Goal: Task Accomplishment & Management: Complete application form

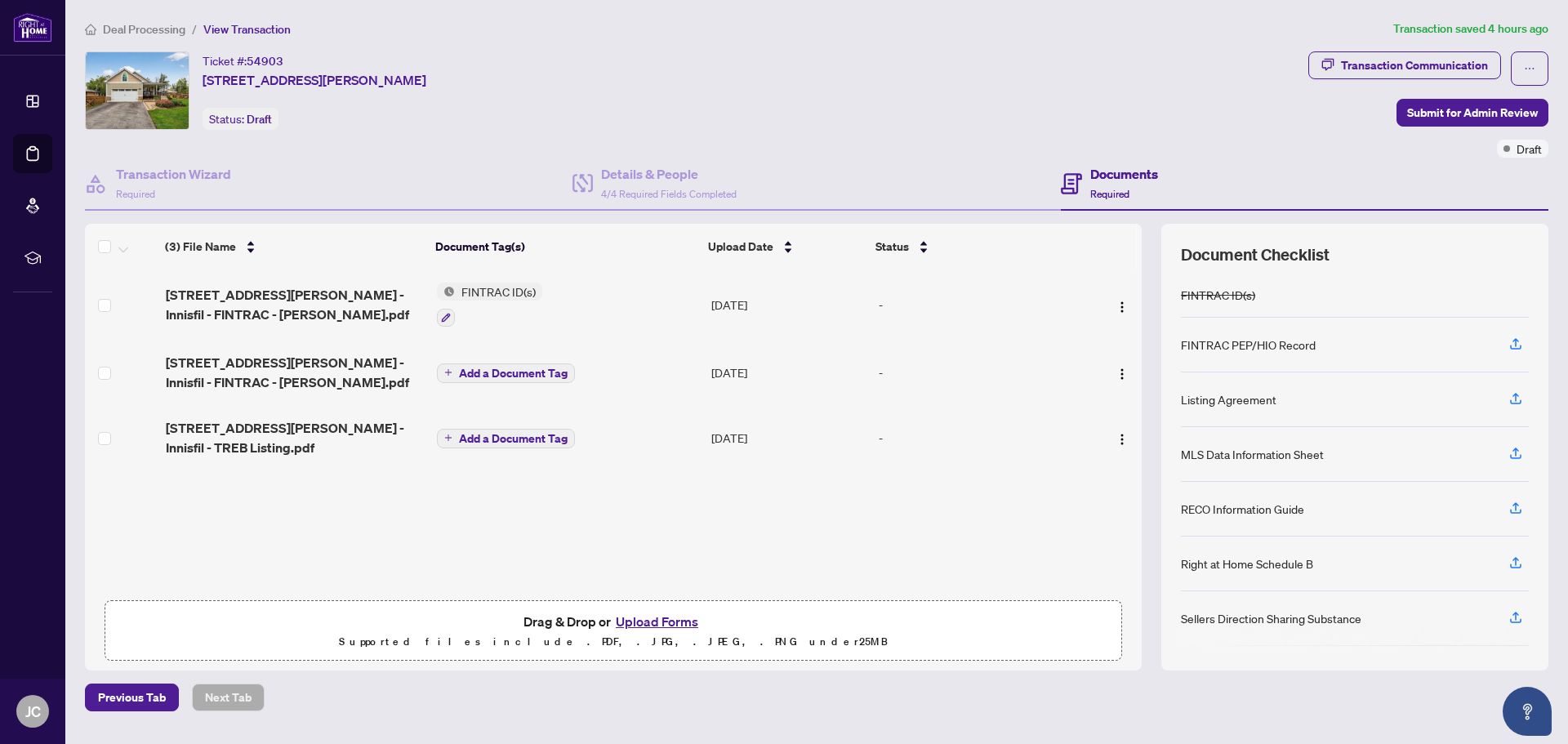
click at [650, 619] on button "Upload Forms" at bounding box center [657, 621] width 92 height 21
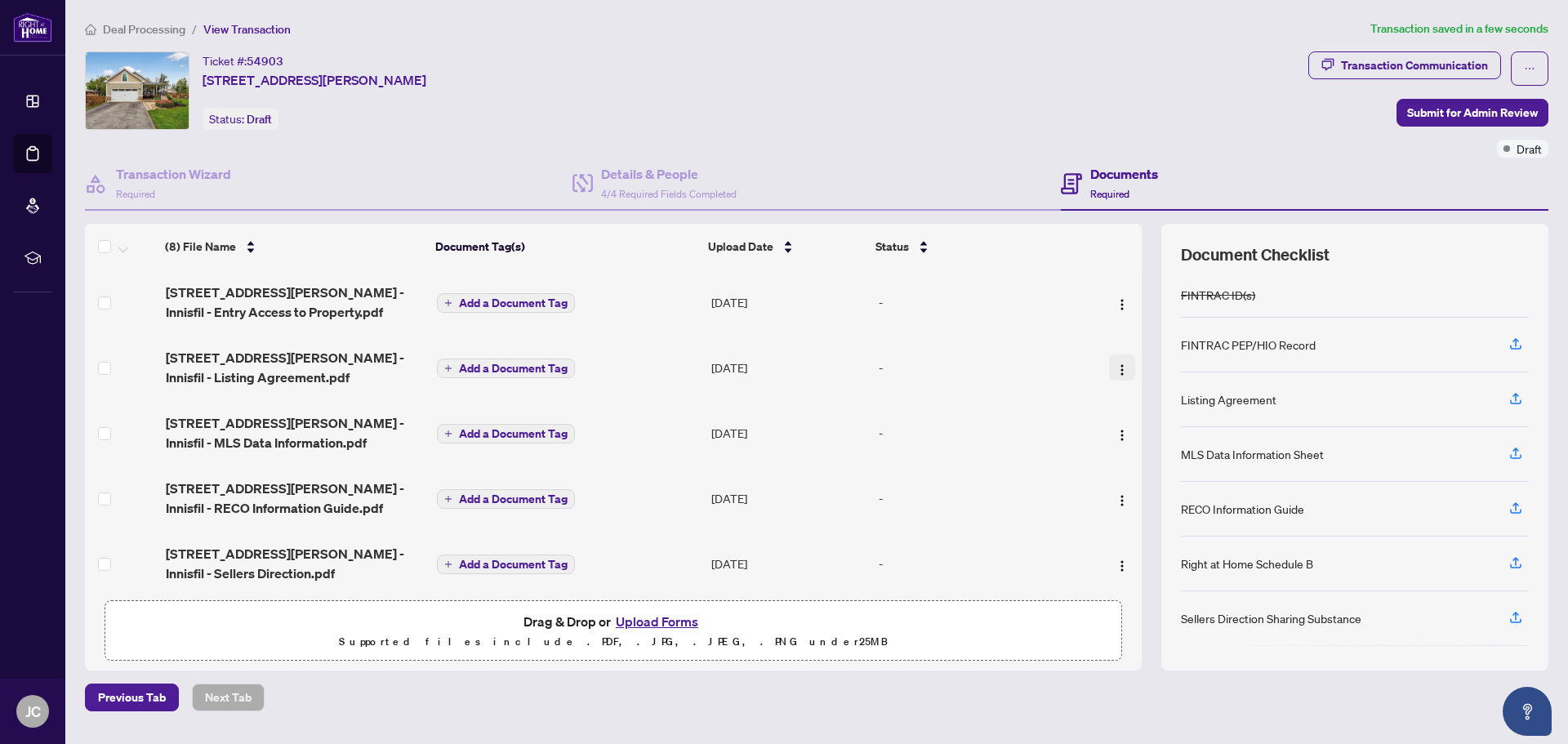
click at [1115, 364] on img "button" at bounding box center [1121, 370] width 13 height 13
click at [499, 371] on span "Add a Document Tag" at bounding box center [512, 368] width 108 height 11
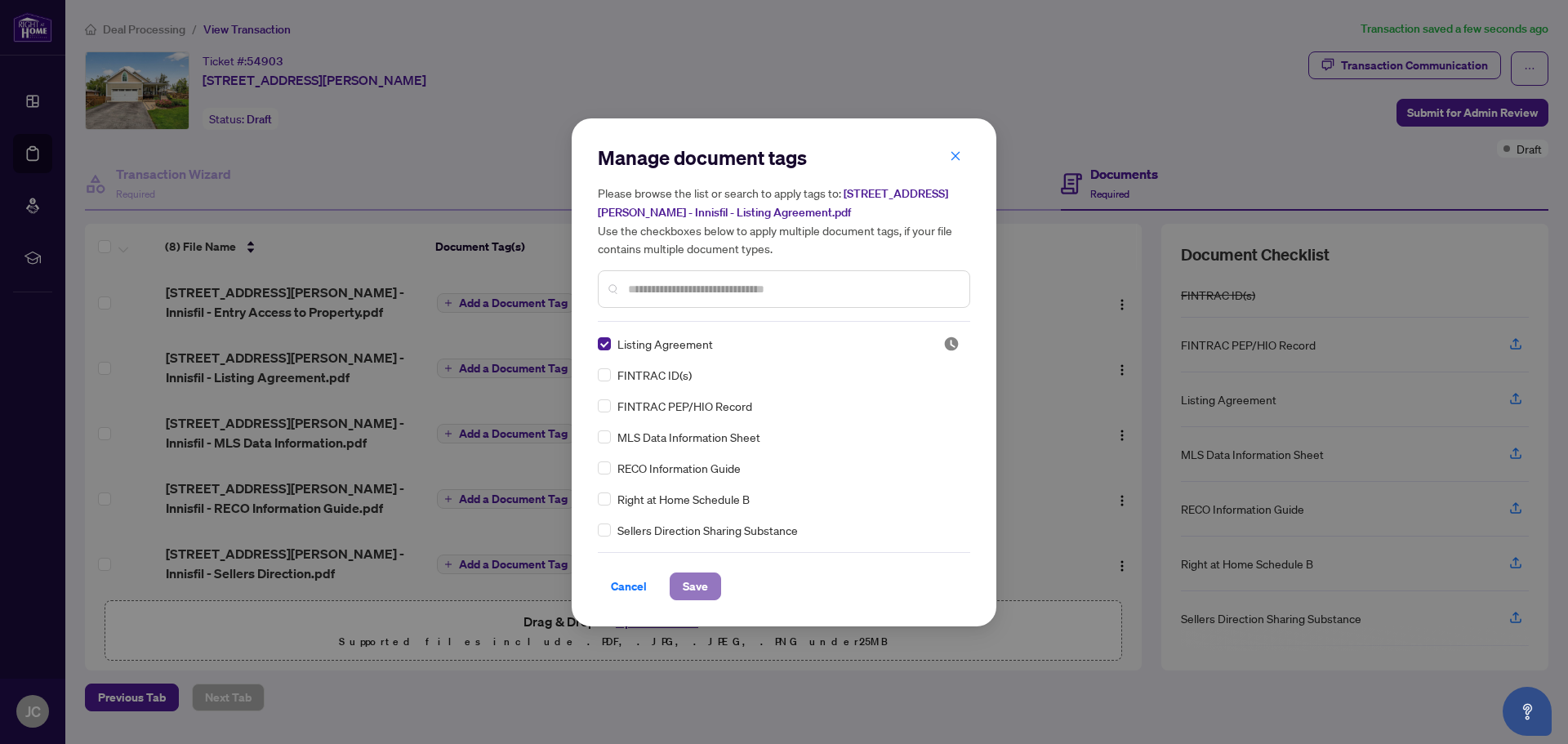
click at [705, 588] on span "Save" at bounding box center [696, 586] width 26 height 26
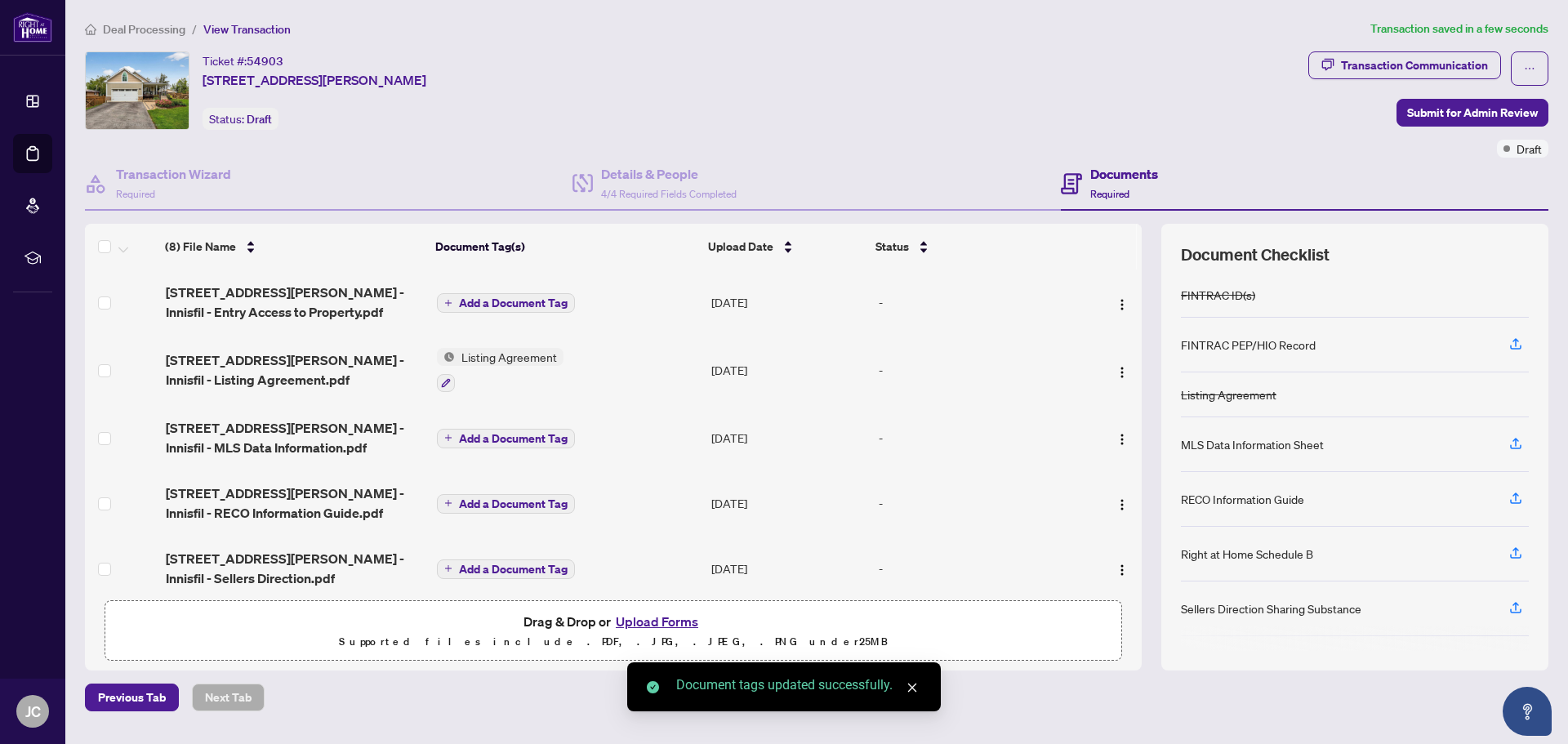
click at [517, 433] on span "Add a Document Tag" at bounding box center [512, 438] width 108 height 11
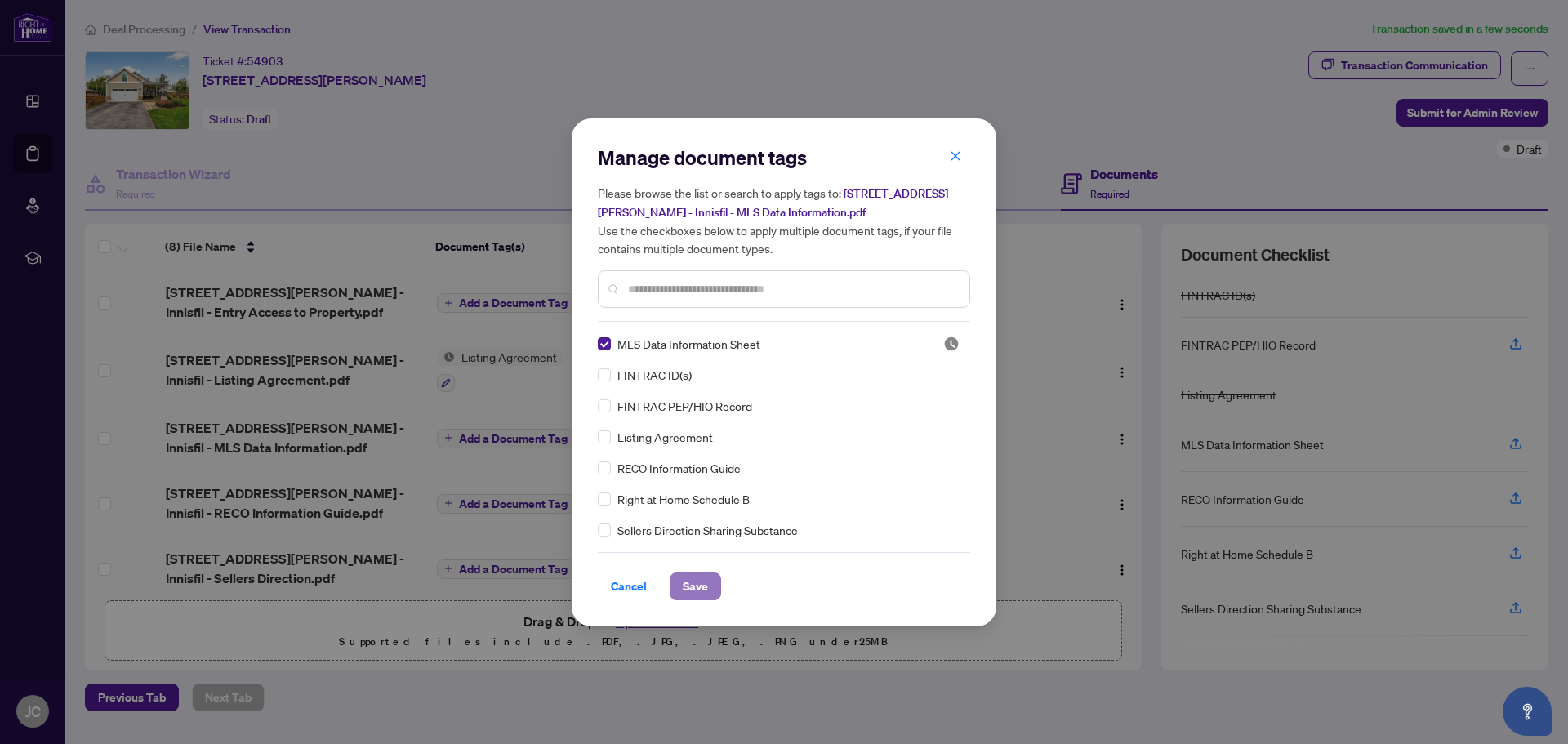
click at [690, 586] on span "Save" at bounding box center [696, 586] width 26 height 26
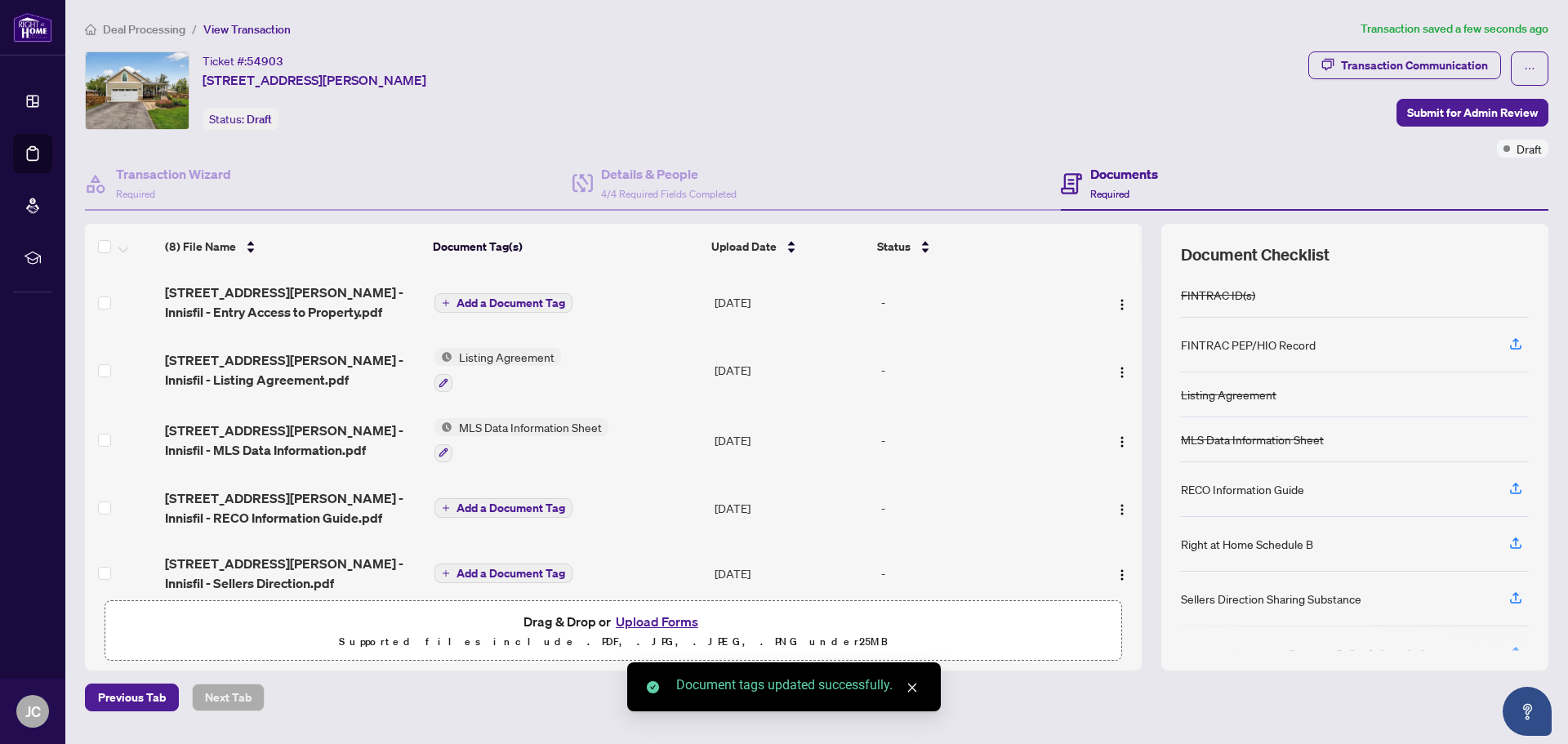
click at [520, 513] on button "Add a Document Tag" at bounding box center [504, 507] width 138 height 20
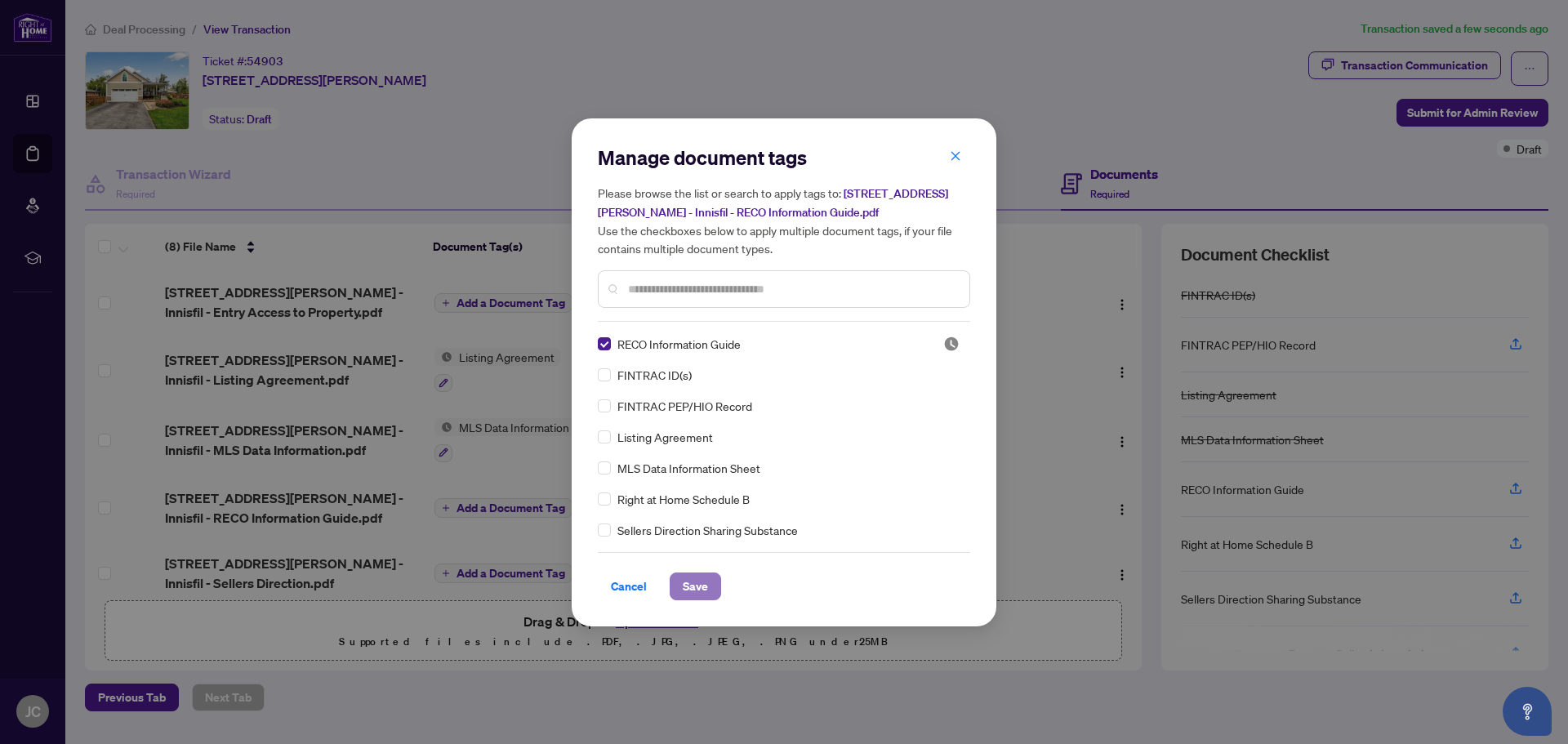
click at [690, 589] on span "Save" at bounding box center [696, 586] width 26 height 26
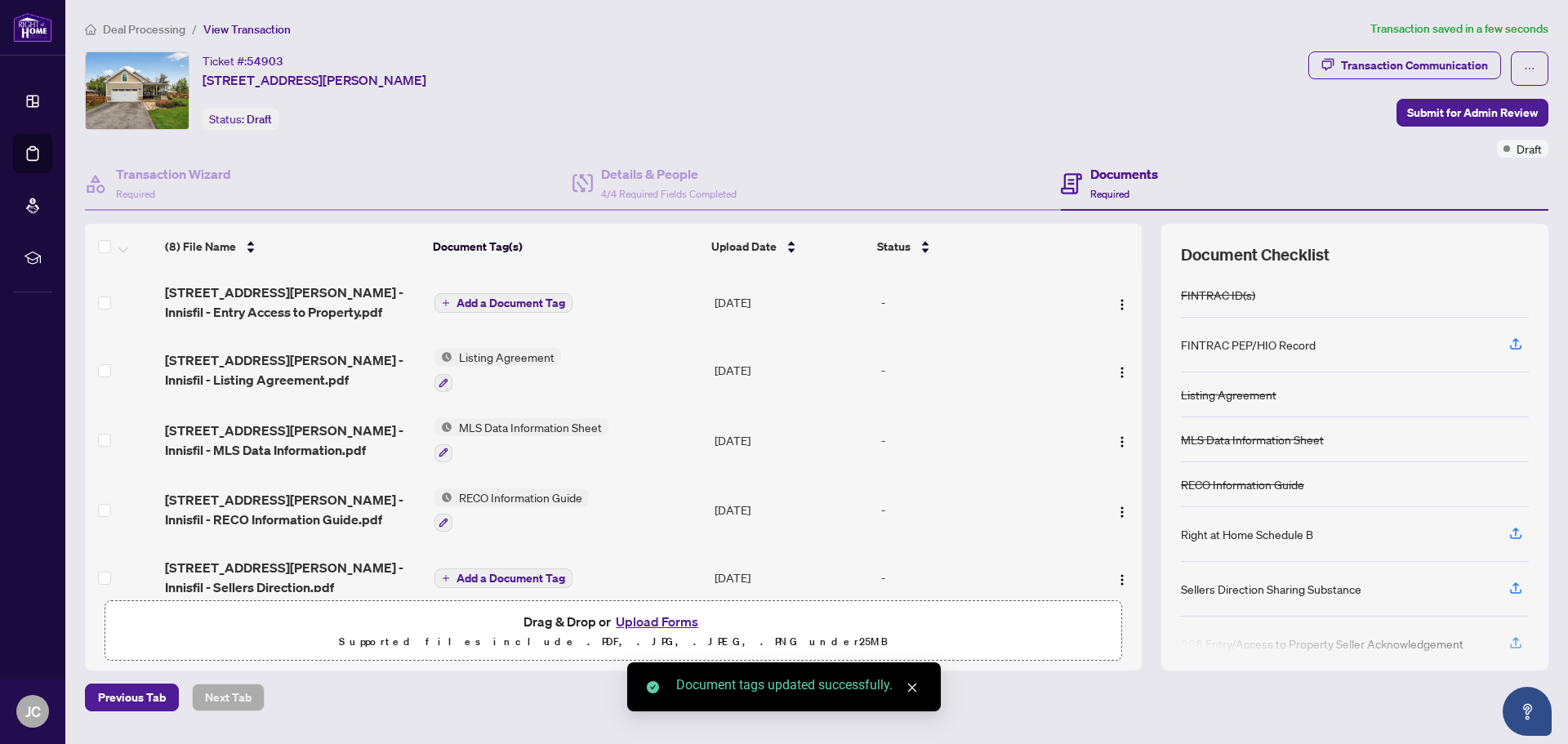
click at [524, 297] on span "Add a Document Tag" at bounding box center [511, 302] width 108 height 11
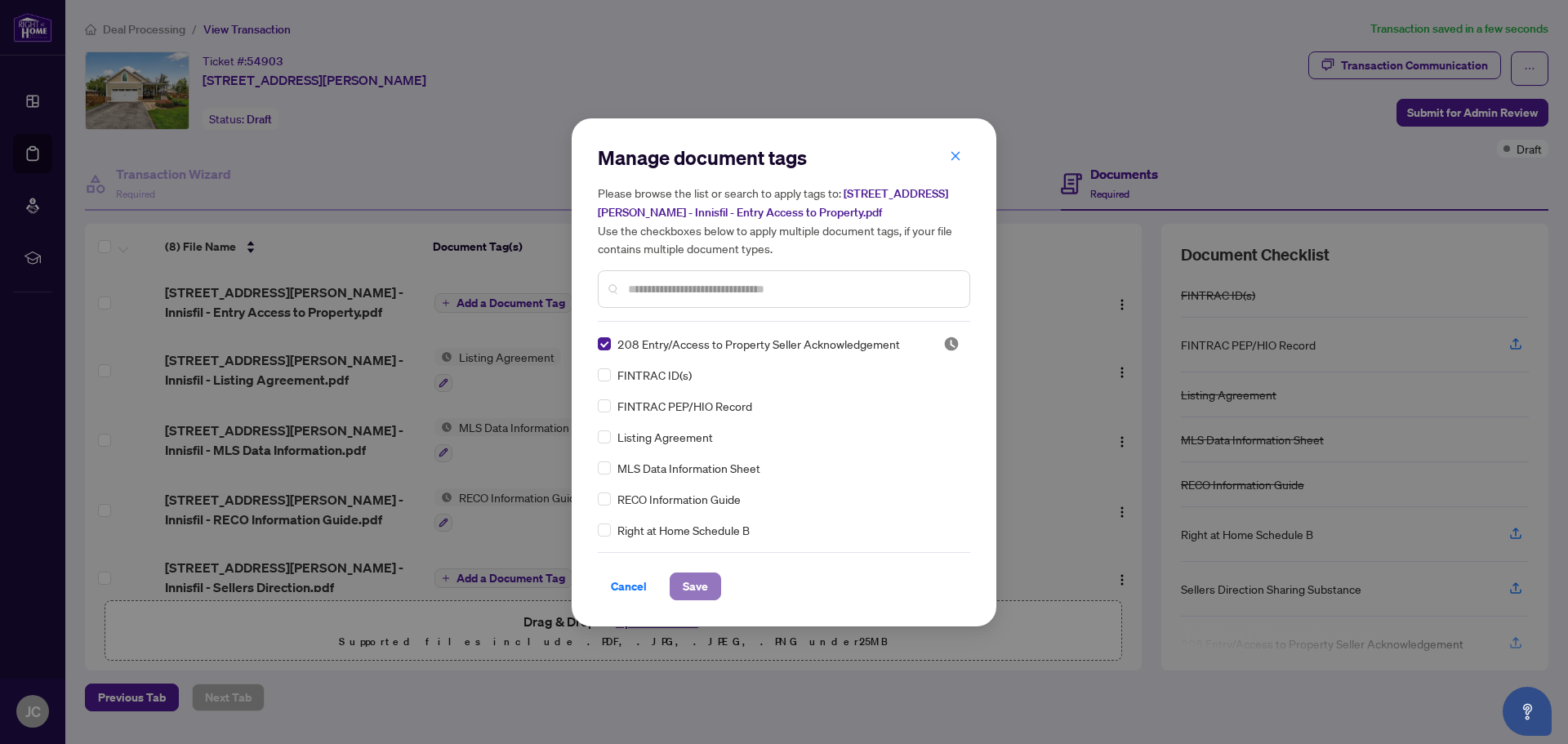
click at [709, 585] on button "Save" at bounding box center [695, 586] width 51 height 28
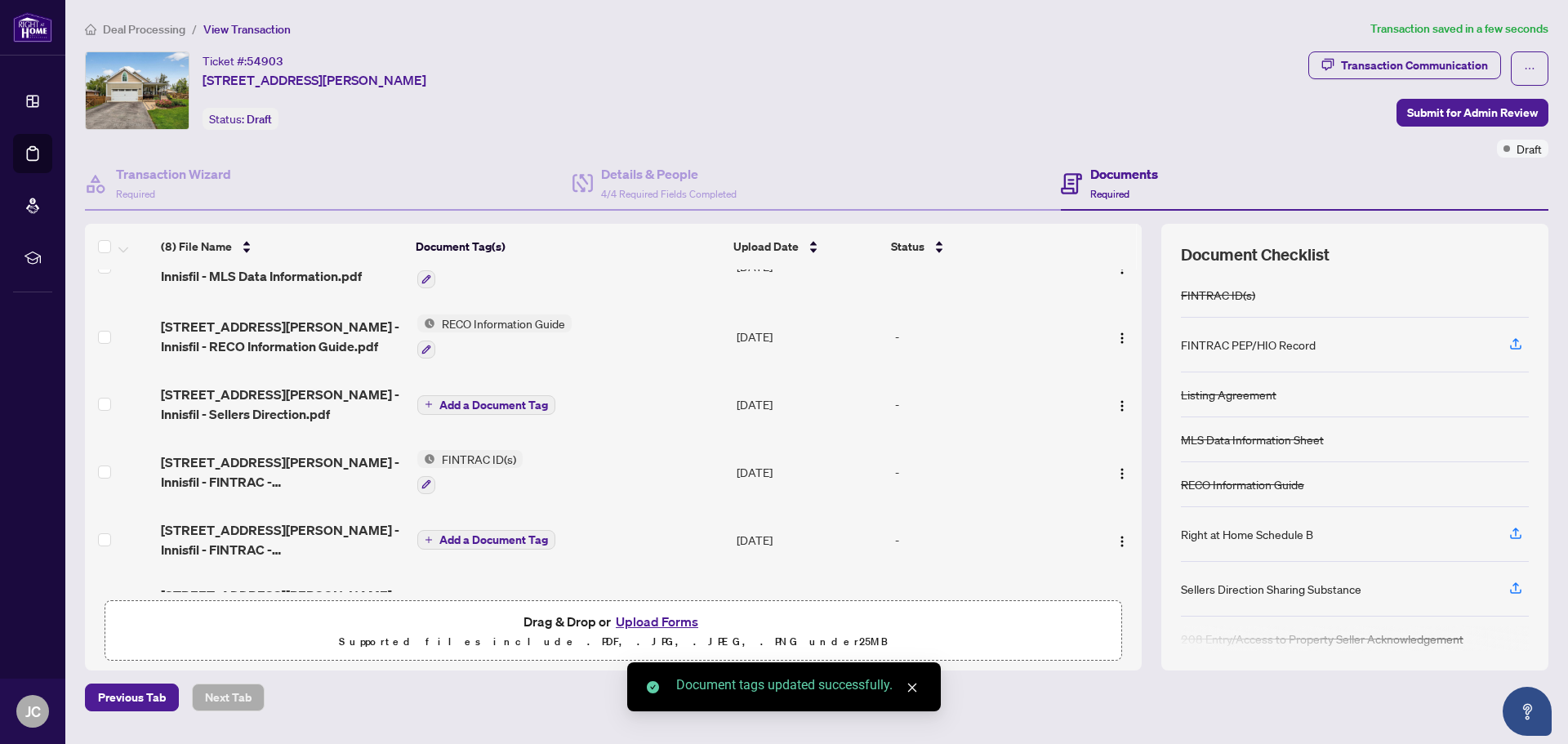
scroll to position [223, 0]
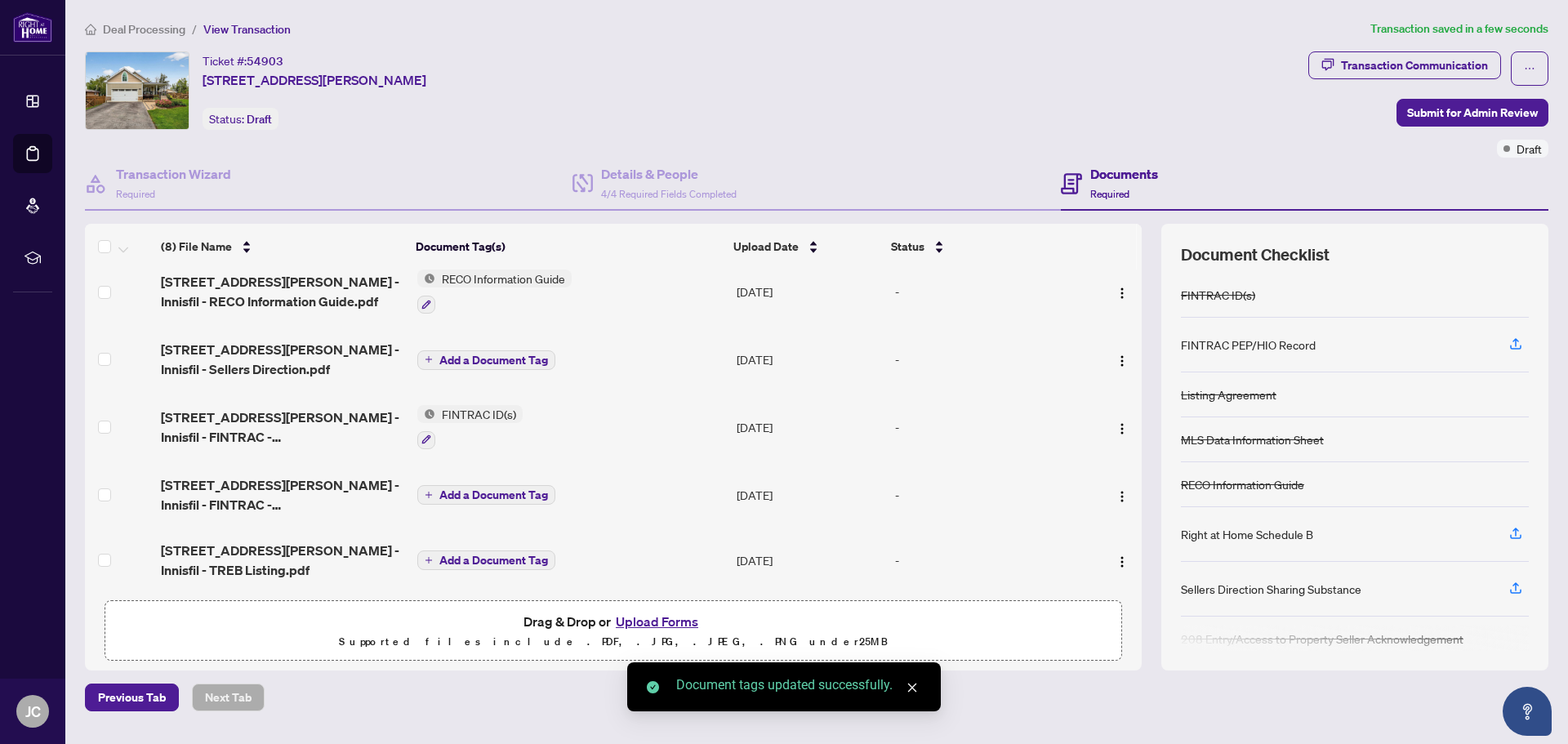
click at [493, 360] on span "Add a Document Tag" at bounding box center [494, 360] width 108 height 11
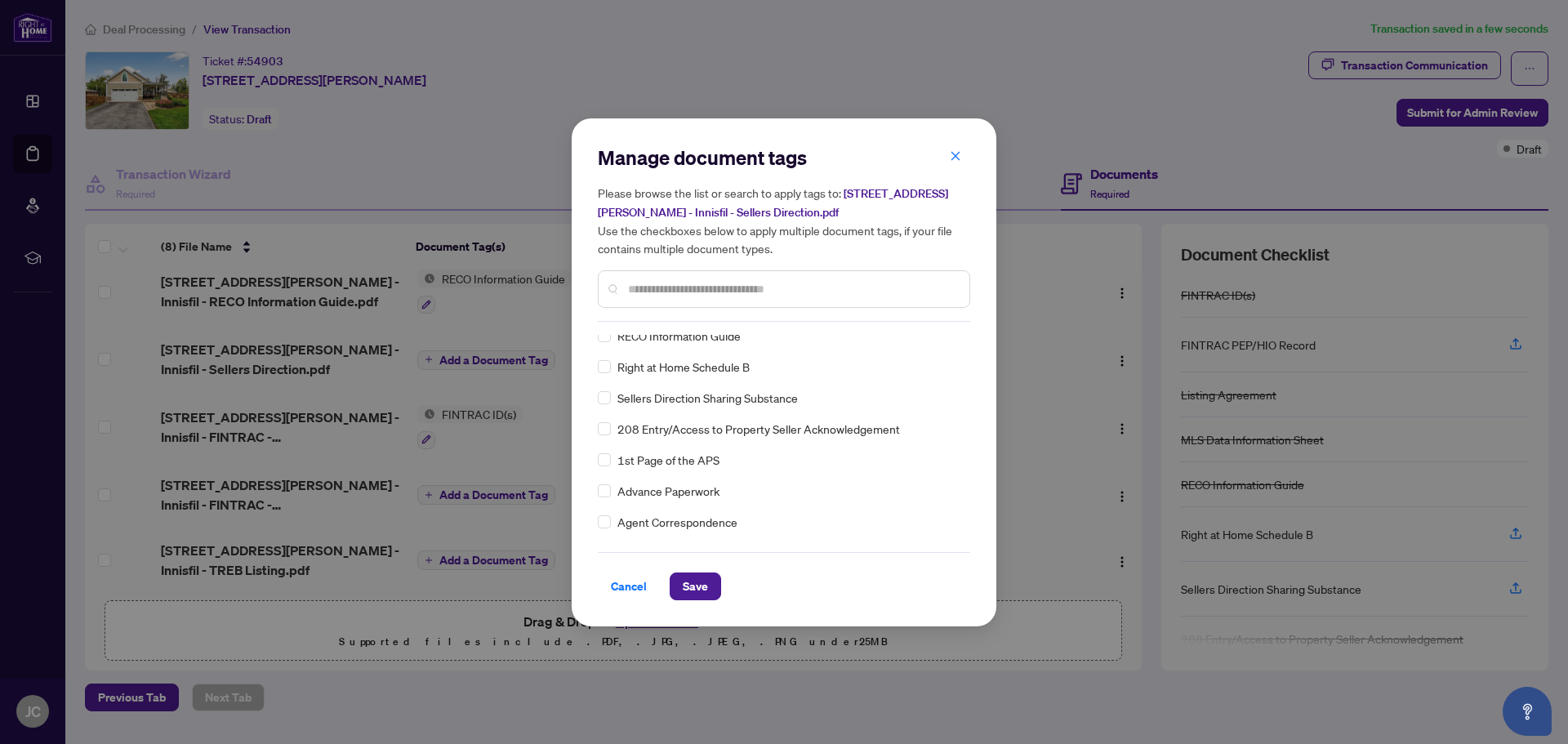
scroll to position [0, 0]
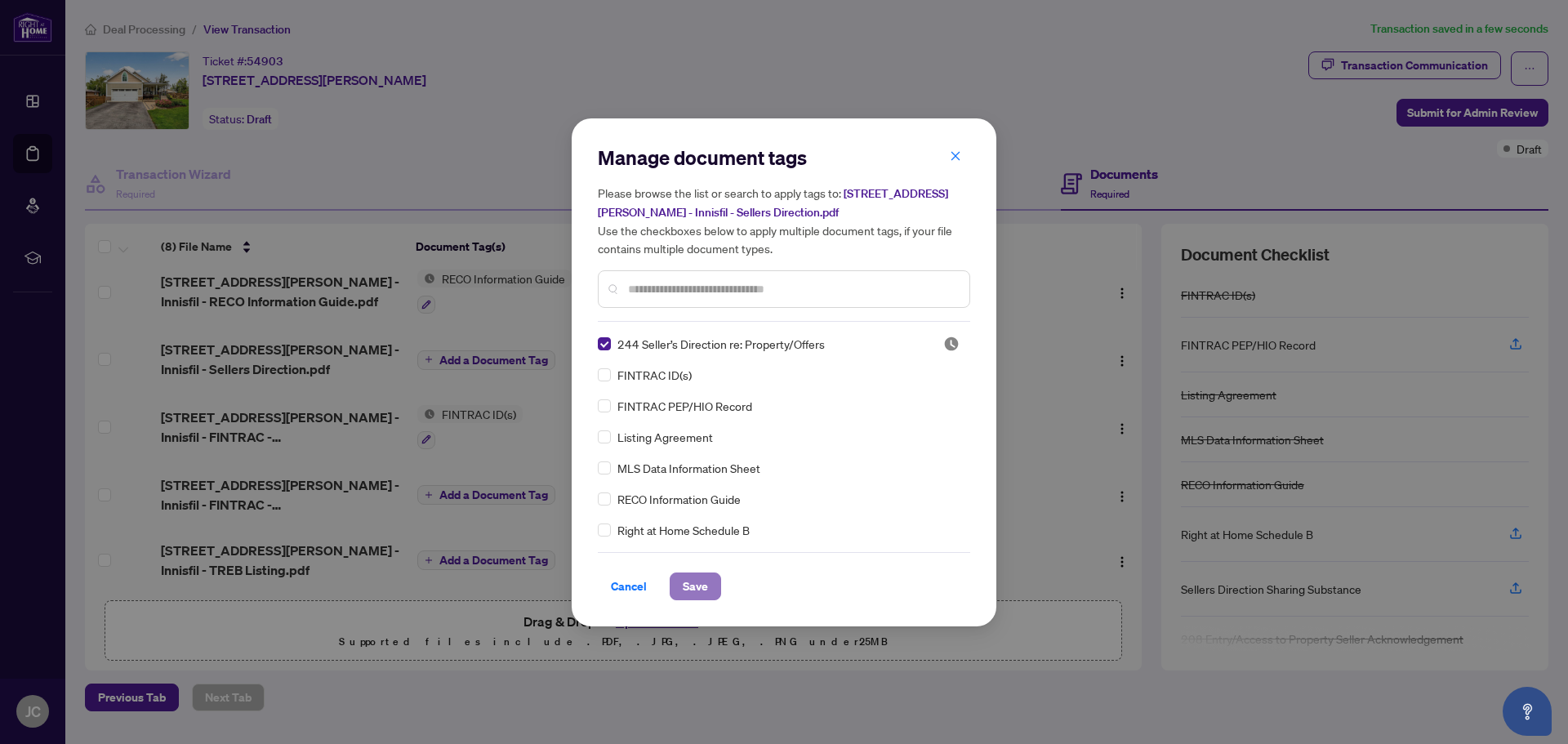
click at [702, 580] on span "Save" at bounding box center [696, 586] width 26 height 26
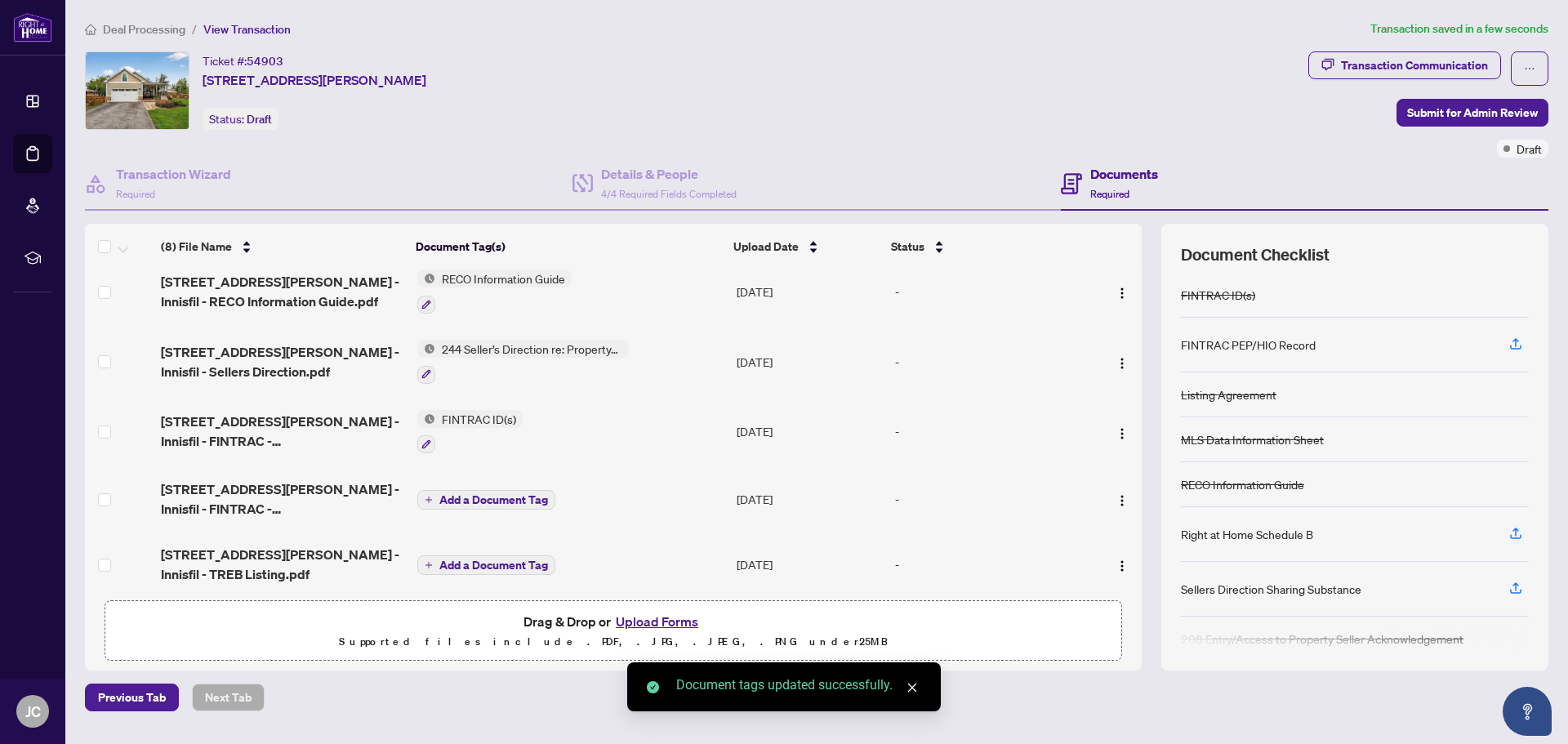
scroll to position [227, 0]
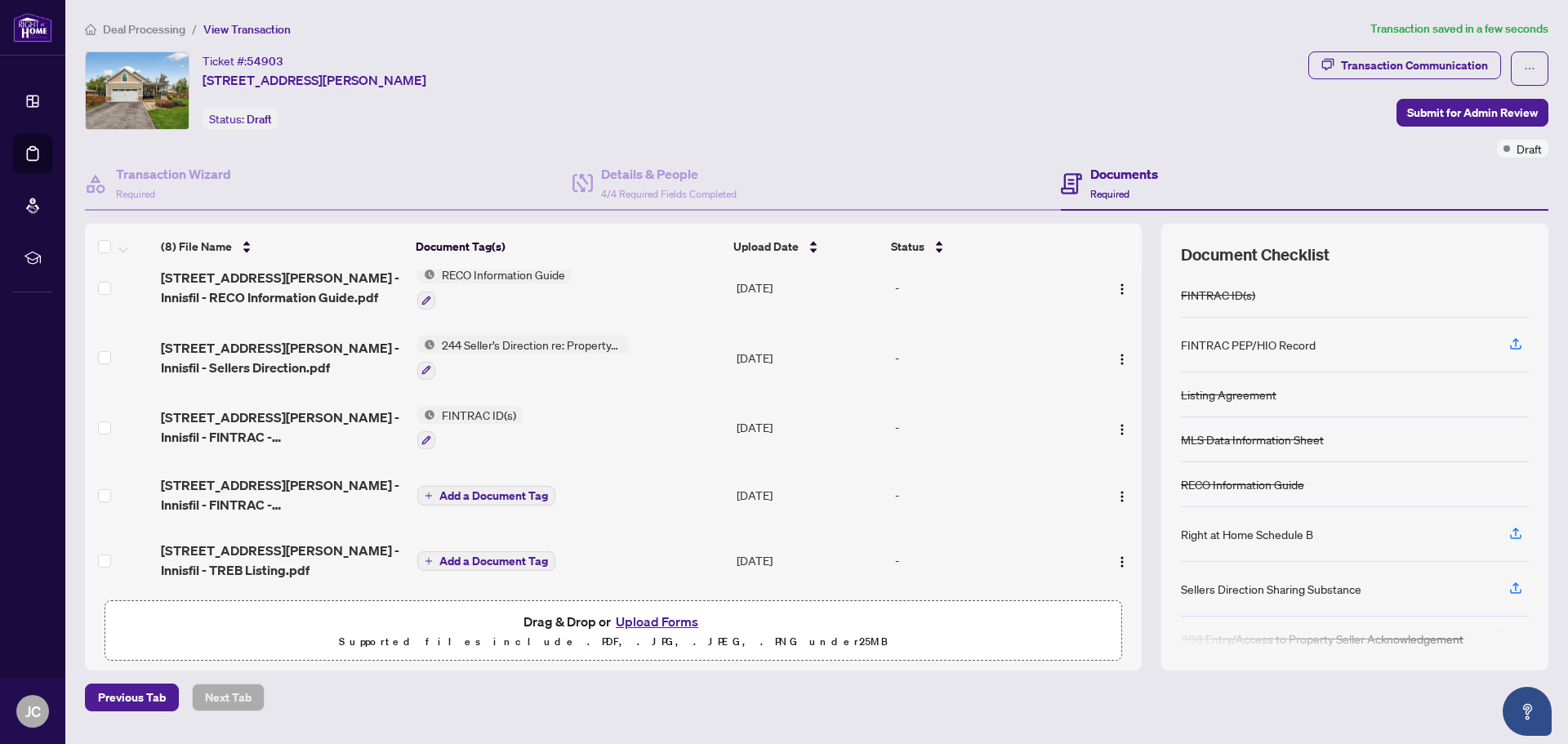
click at [519, 556] on span "Add a Document Tag" at bounding box center [494, 560] width 108 height 11
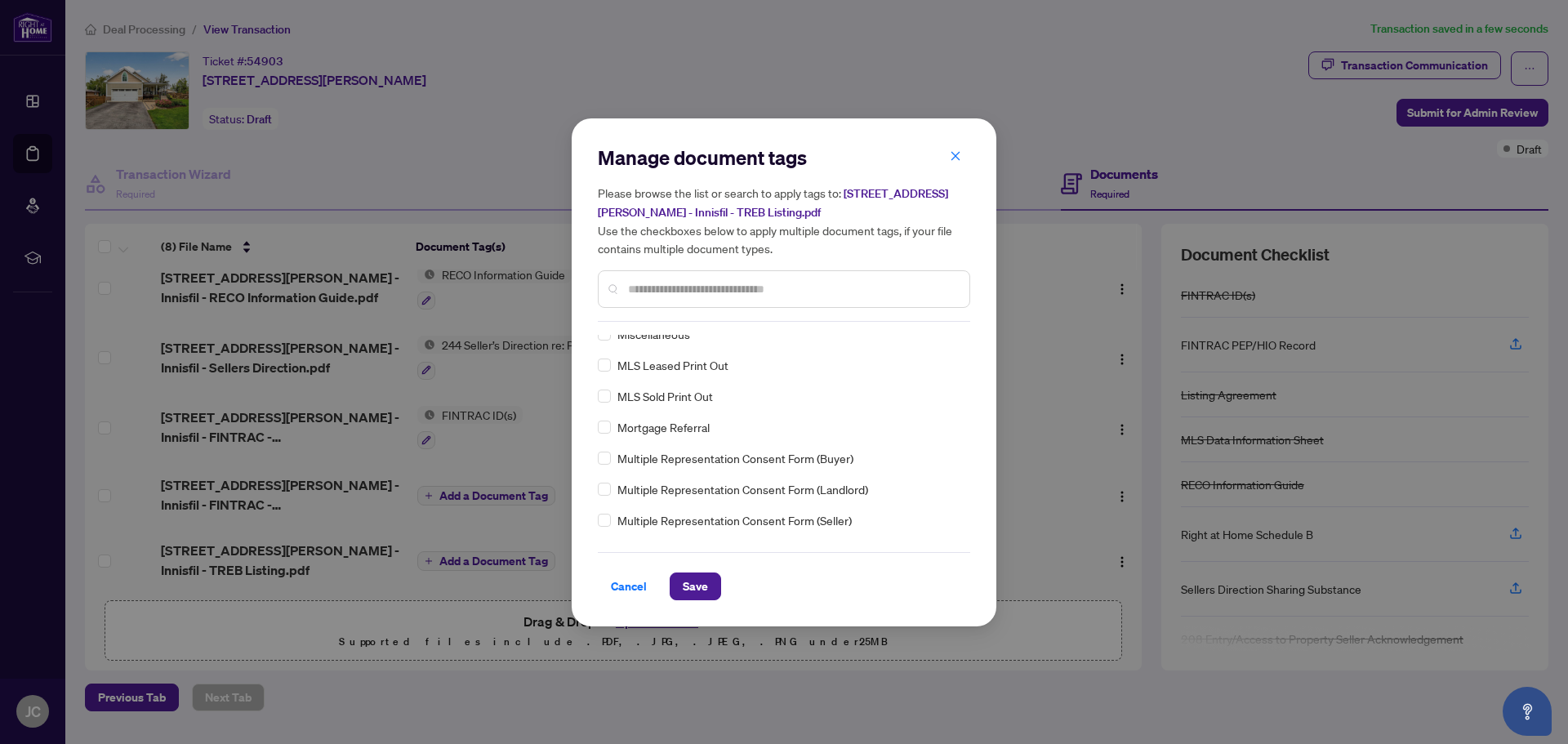
scroll to position [0, 0]
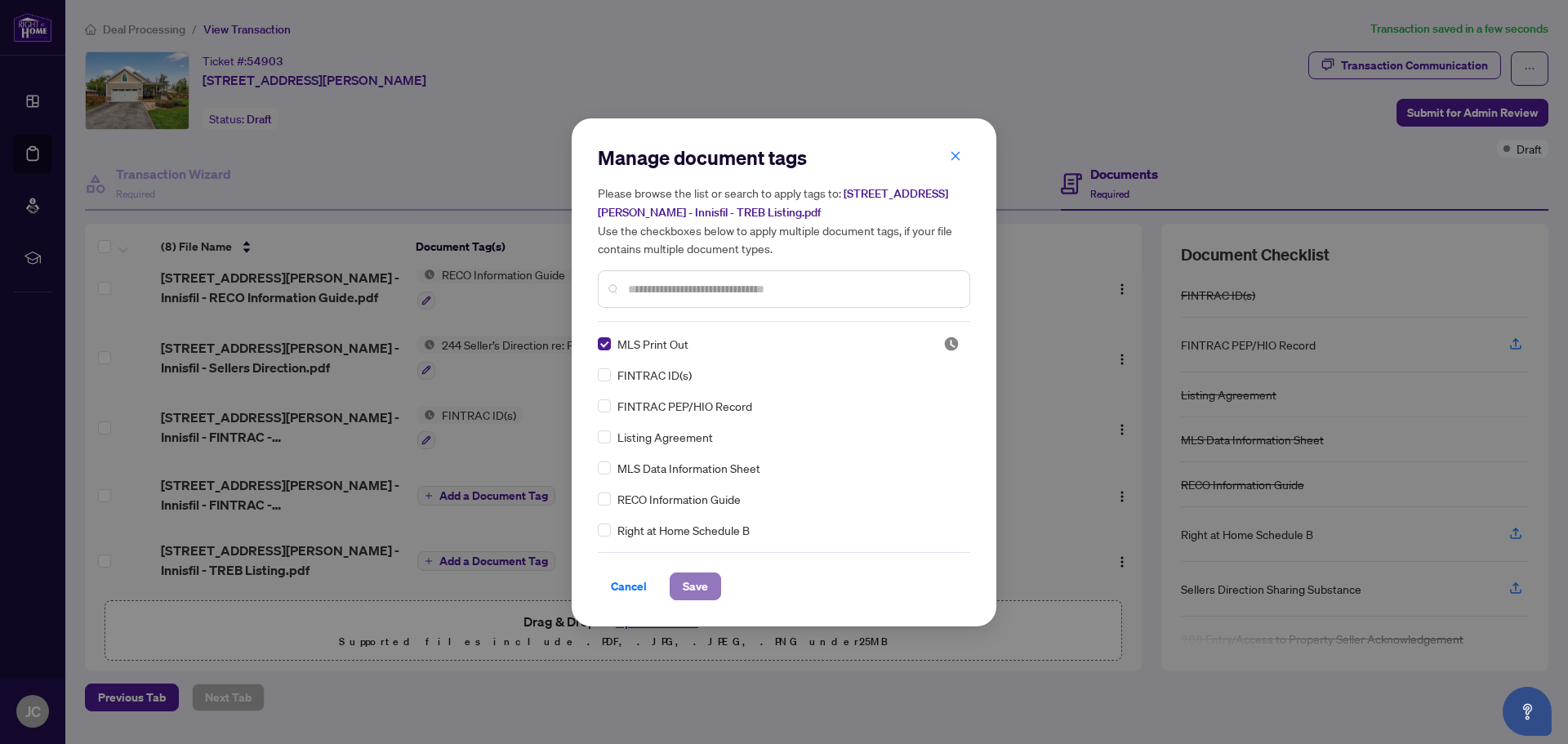
click at [703, 586] on span "Save" at bounding box center [696, 586] width 26 height 26
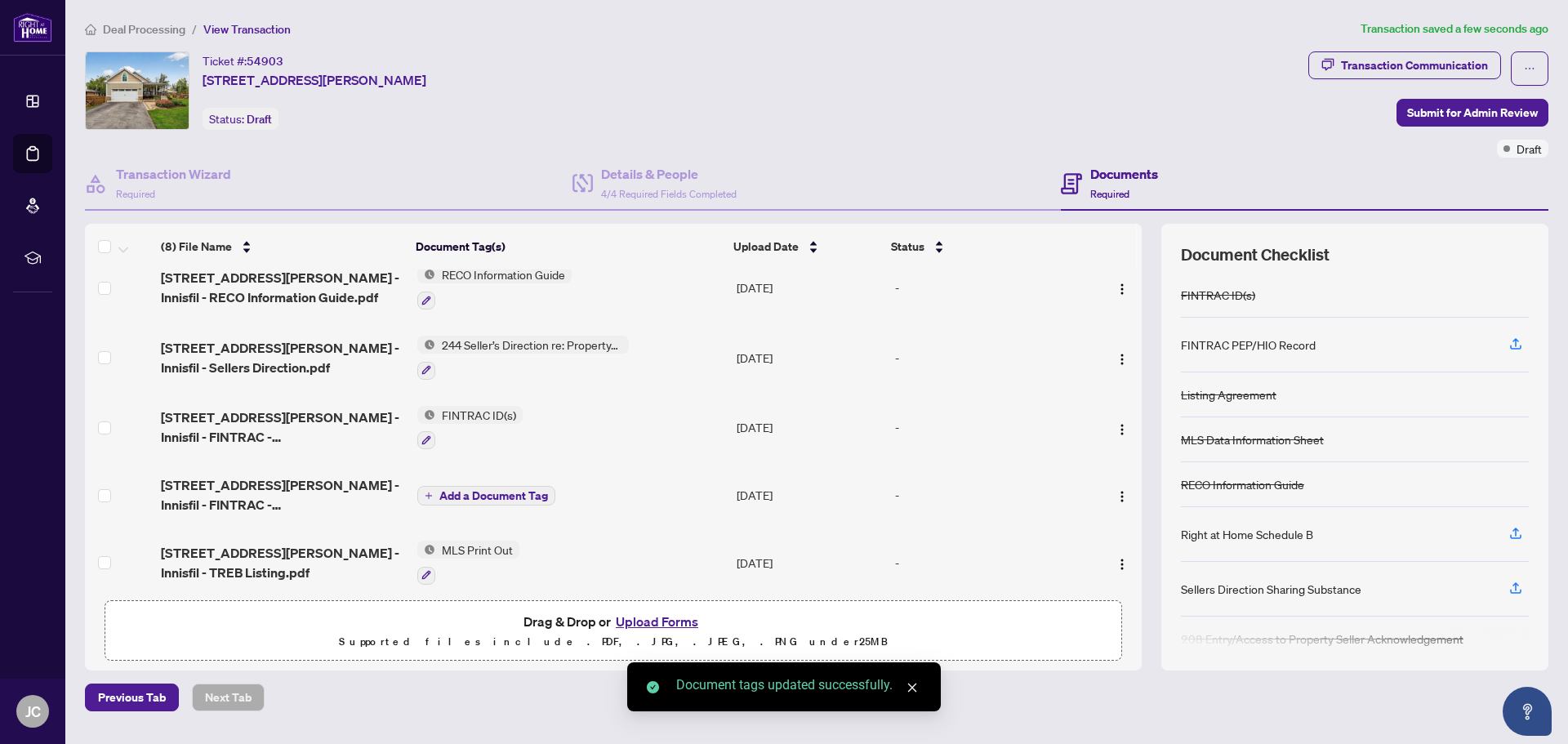
click at [493, 490] on span "Add a Document Tag" at bounding box center [494, 495] width 108 height 11
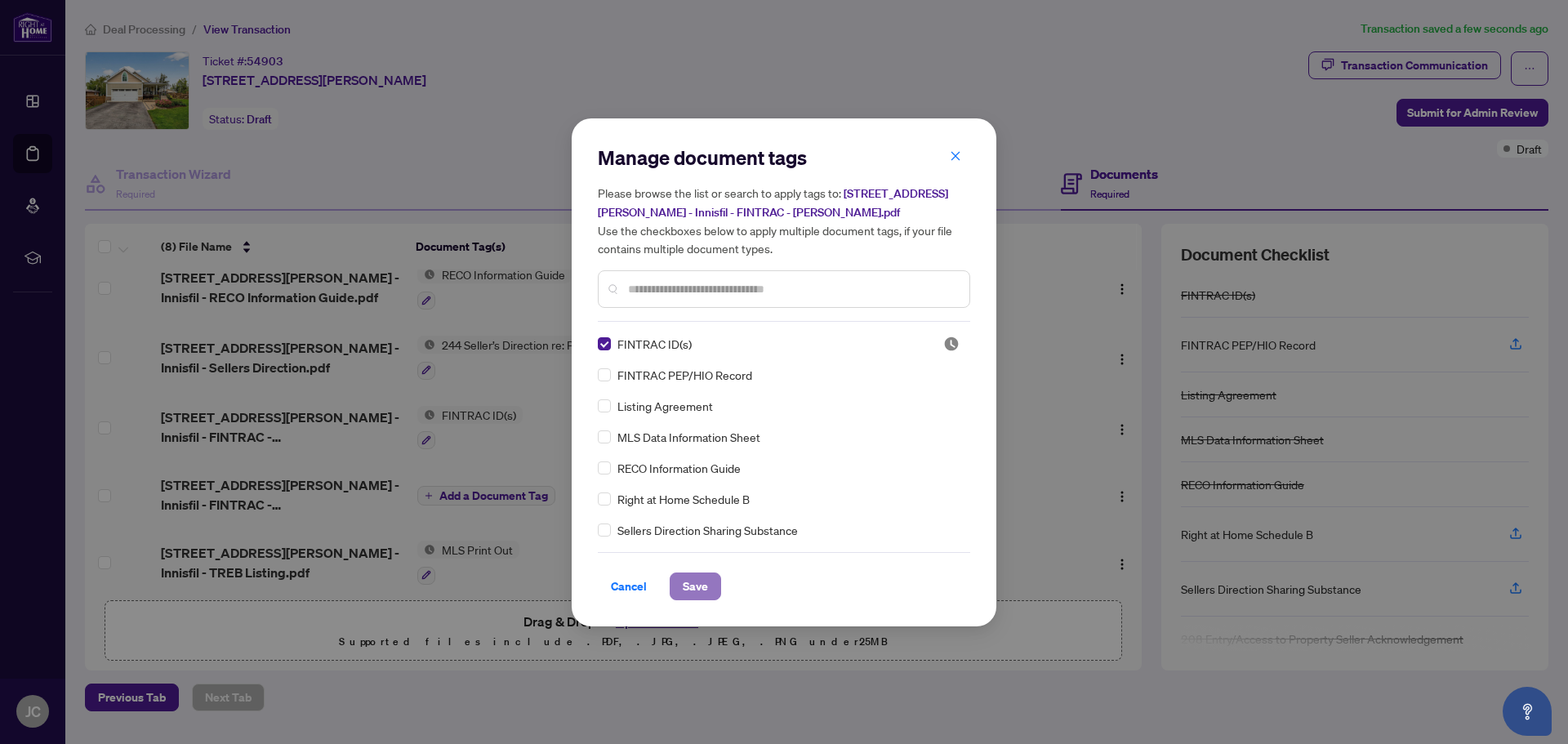
click at [690, 580] on span "Save" at bounding box center [696, 586] width 26 height 26
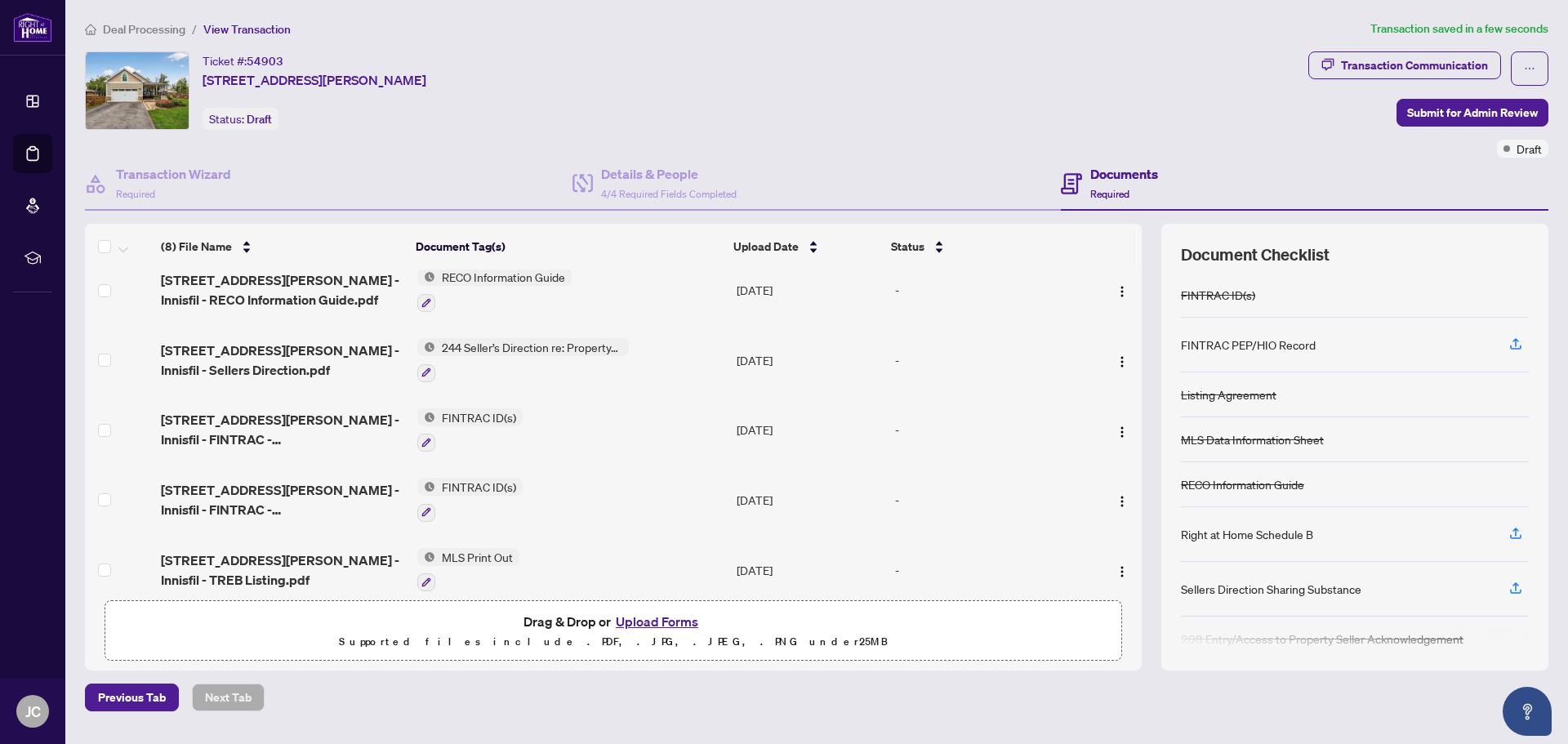
scroll to position [234, 0]
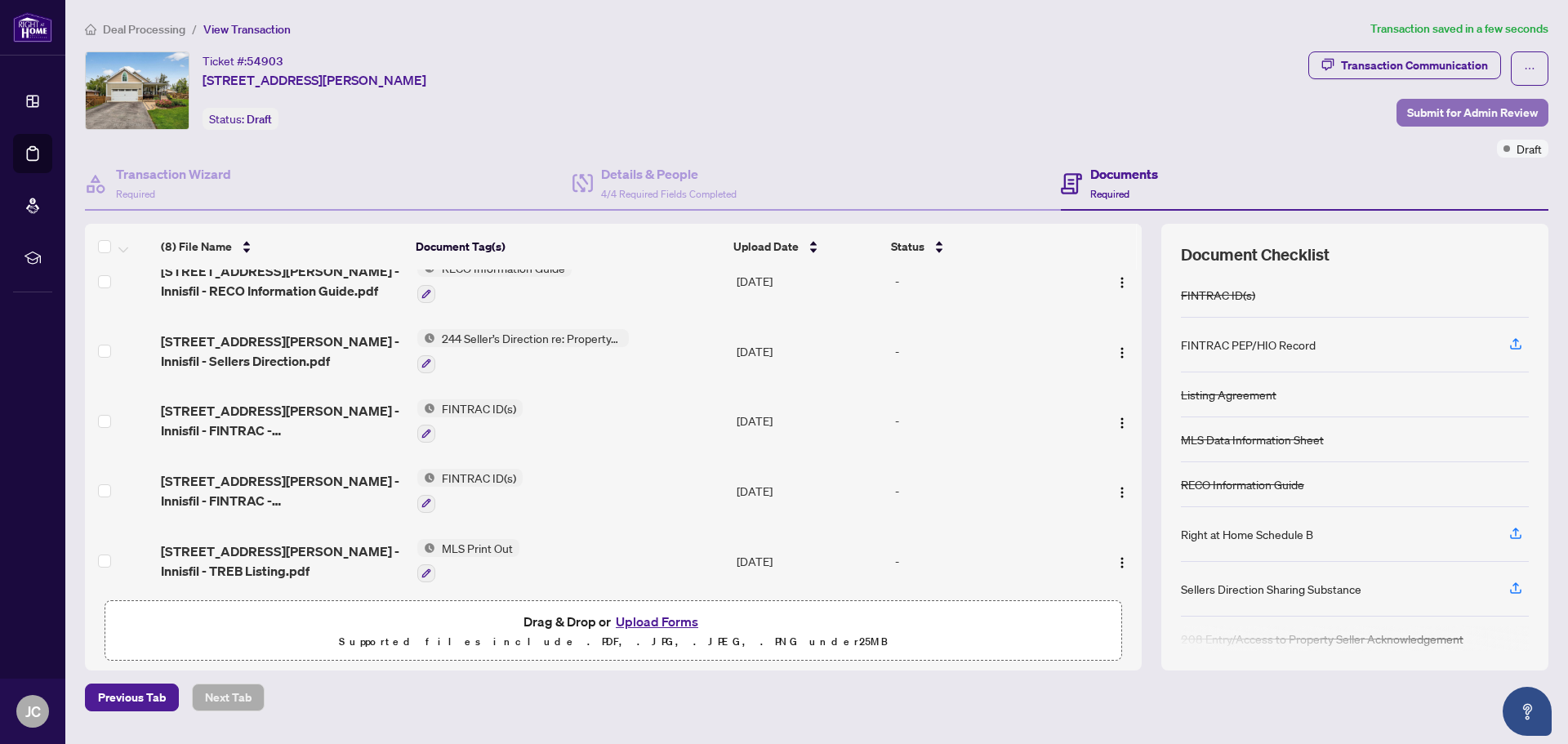
click at [1482, 112] on span "Submit for Admin Review" at bounding box center [1472, 113] width 131 height 26
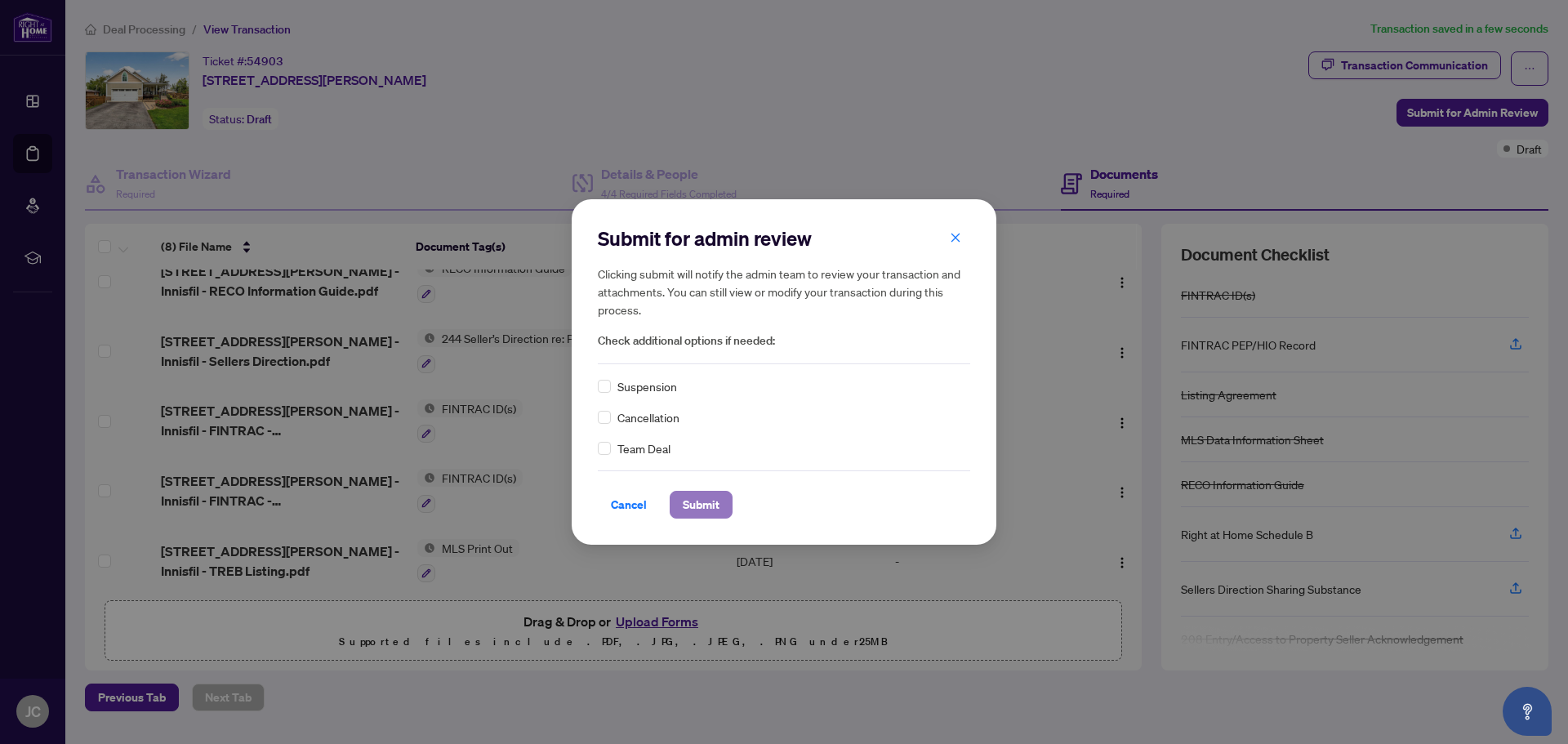
click at [708, 502] on span "Submit" at bounding box center [701, 505] width 37 height 26
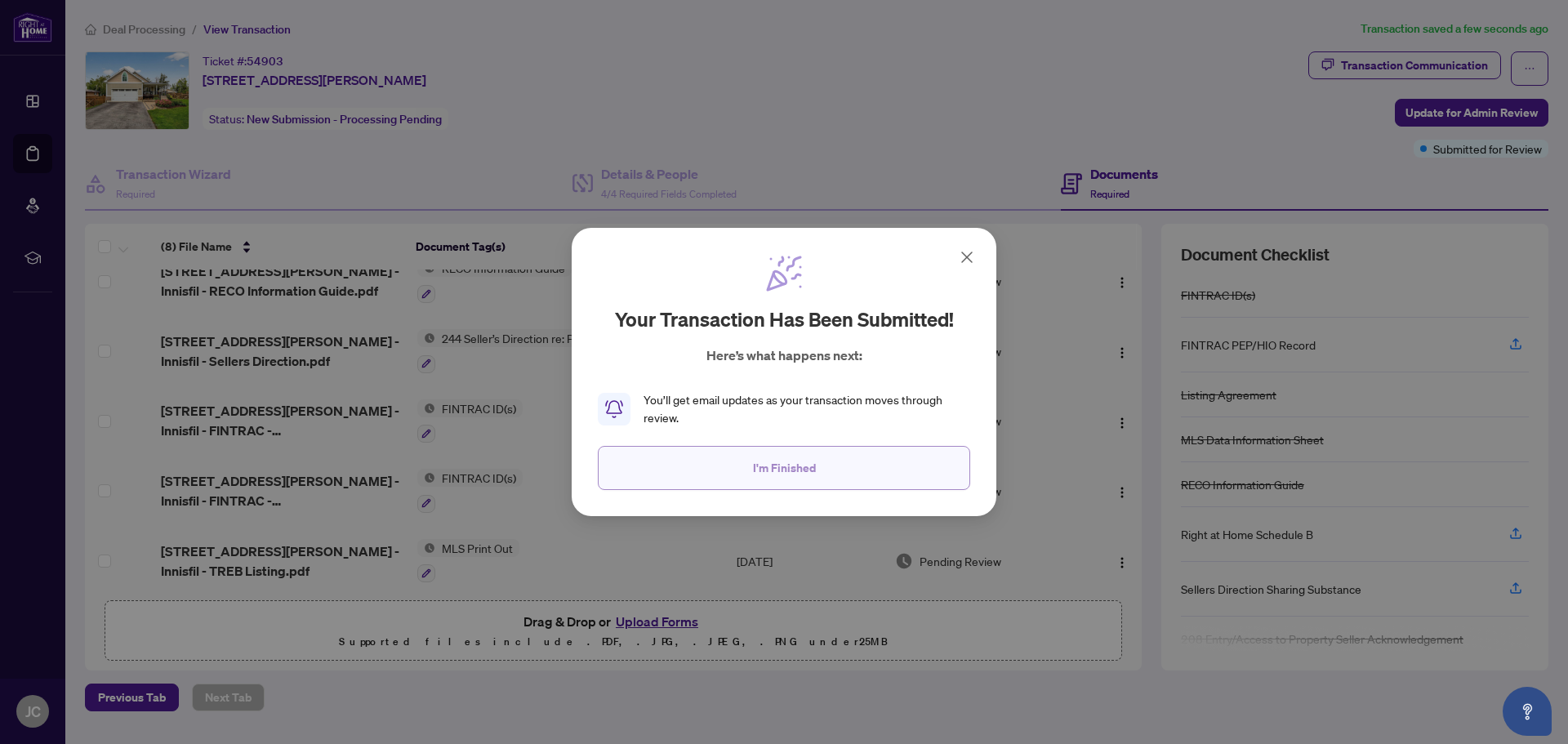
click at [751, 471] on button "I'm Finished" at bounding box center [784, 468] width 372 height 44
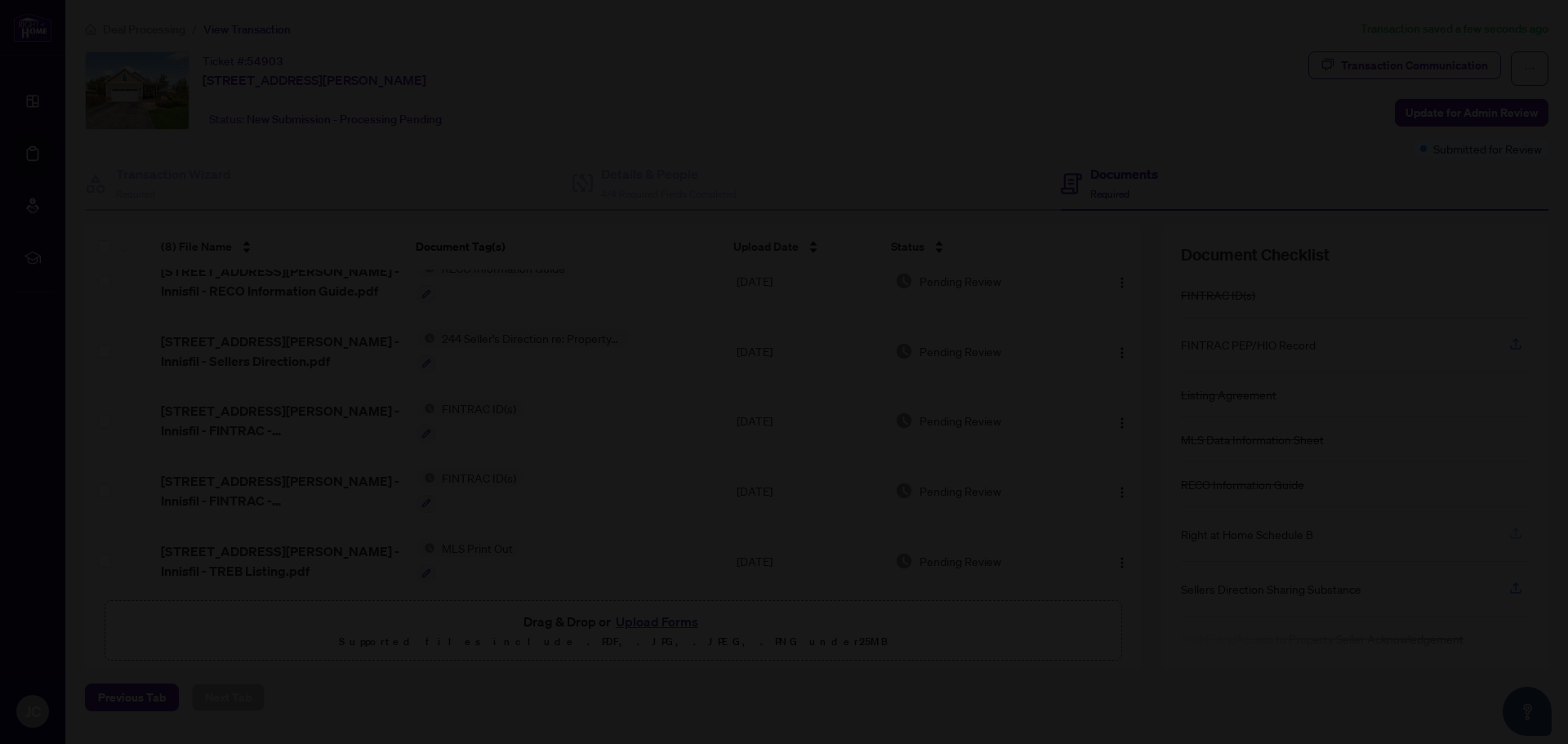
click at [1514, 534] on div at bounding box center [784, 372] width 1568 height 744
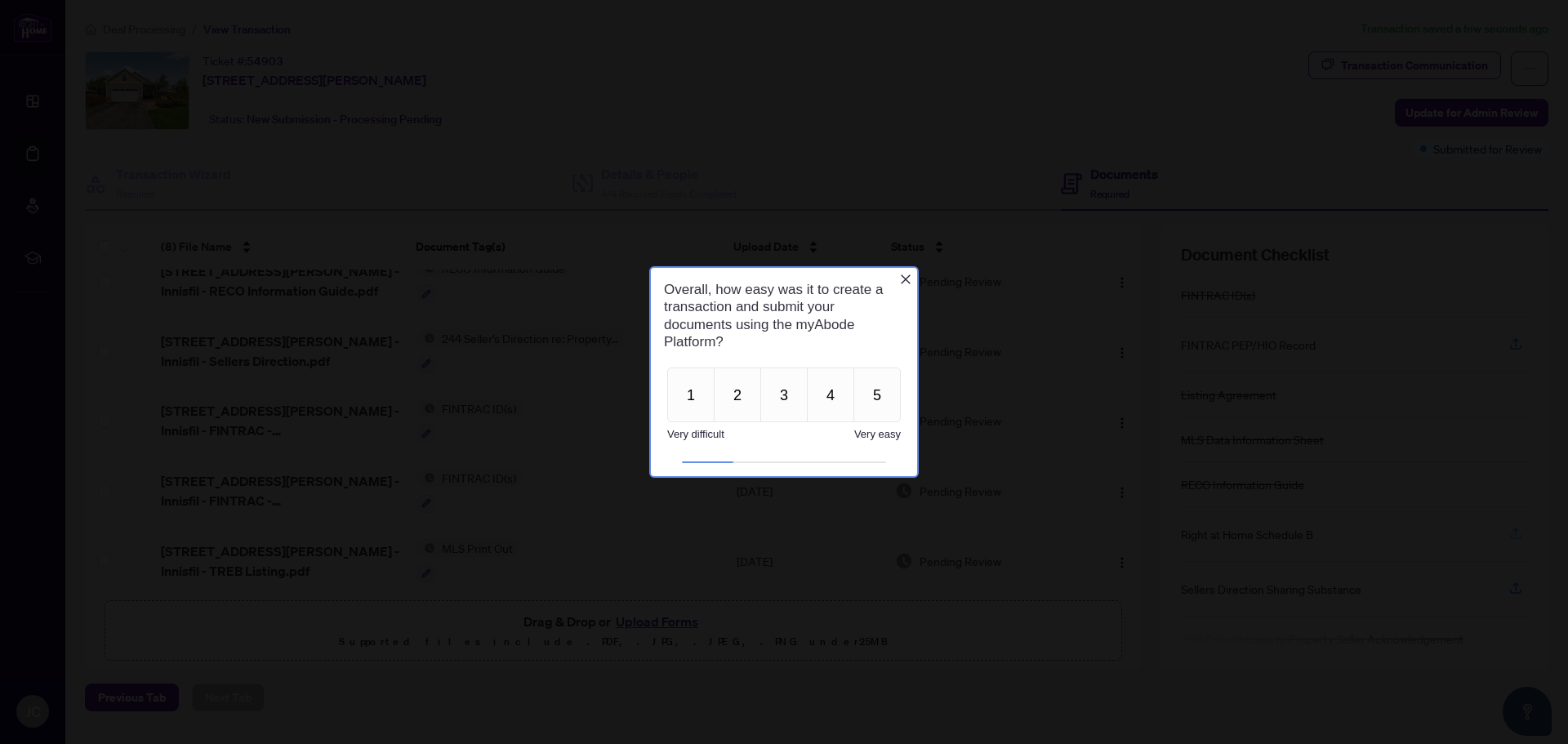
scroll to position [0, 0]
click at [907, 274] on icon "Close button" at bounding box center [905, 278] width 13 height 13
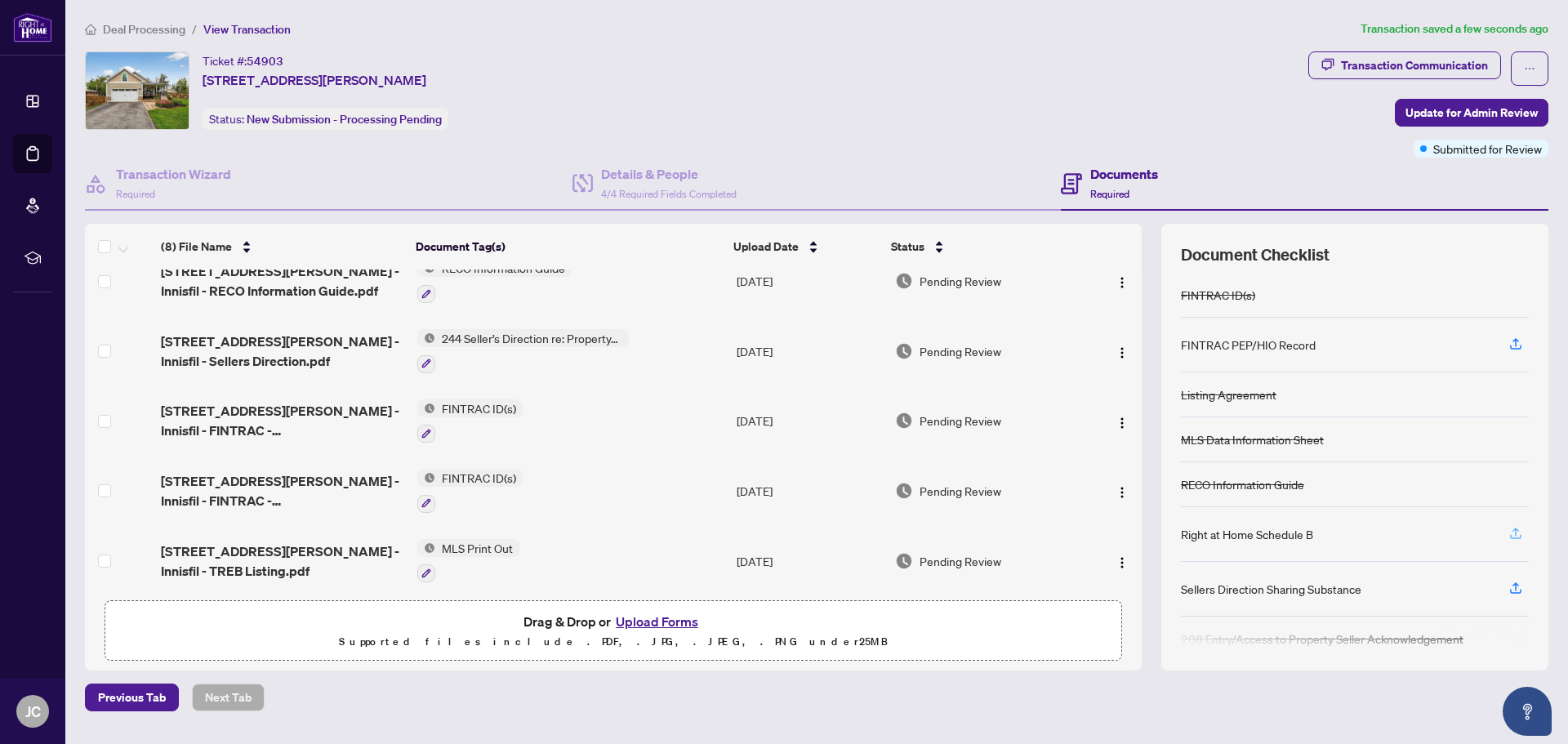
click at [1514, 531] on icon "button" at bounding box center [1515, 533] width 15 height 15
